Goal: Submit feedback/report problem

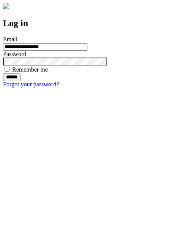
type input "**********"
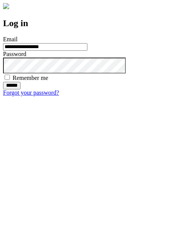
click at [20, 90] on input "******" at bounding box center [11, 86] width 17 height 8
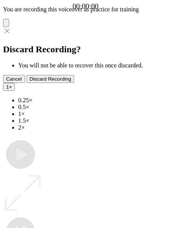
type input "**********"
